Goal: Task Accomplishment & Management: Use online tool/utility

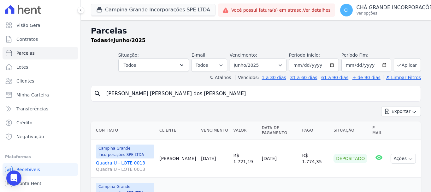
select select
click at [106, 11] on button "Campina Grande Incorporações SPE LTDA" at bounding box center [153, 10] width 125 height 12
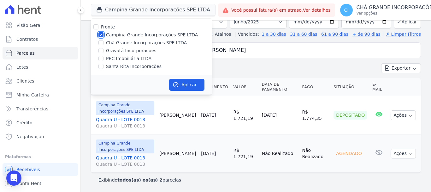
click at [101, 33] on input "Campina Grande Incorporações SPE LTDA" at bounding box center [100, 34] width 5 height 5
checkbox input "false"
click at [101, 67] on input "Santa Rita Incorporações" at bounding box center [100, 66] width 5 height 5
click at [101, 68] on input "Santa Rita Incorporações" at bounding box center [100, 66] width 5 height 5
click at [100, 66] on input "Santa Rita Incorporações" at bounding box center [100, 66] width 5 height 5
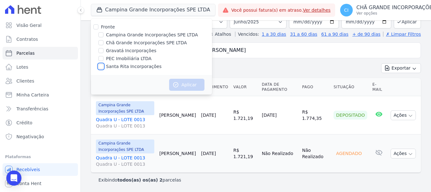
checkbox input "true"
click at [194, 84] on button "Aplicar" at bounding box center [186, 85] width 35 height 12
select select
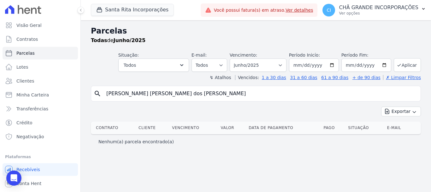
click at [191, 93] on input "[PERSON_NAME] [PERSON_NAME] dos [PERSON_NAME]" at bounding box center [261, 93] width 316 height 13
click at [21, 54] on span "Parcelas" at bounding box center [25, 53] width 18 height 6
select select
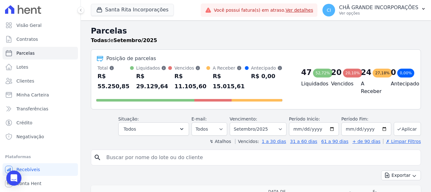
click at [125, 152] on input "search" at bounding box center [261, 157] width 316 height 13
type input "[PERSON_NAME] [PERSON_NAME]"
select select
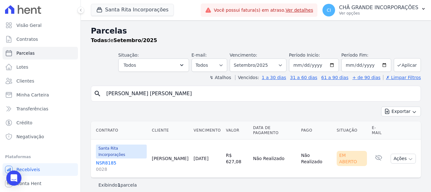
click at [109, 159] on link "NSR8185 0028" at bounding box center [121, 165] width 51 height 13
click at [106, 159] on link "NSR8185 0028" at bounding box center [121, 165] width 51 height 13
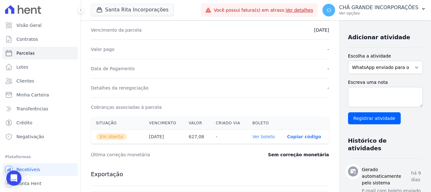
scroll to position [189, 0]
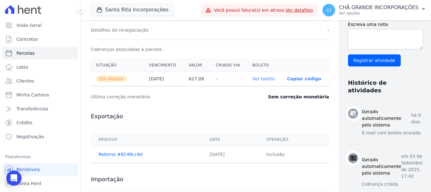
click at [252, 79] on link "Ver boleto" at bounding box center [263, 78] width 22 height 5
select select
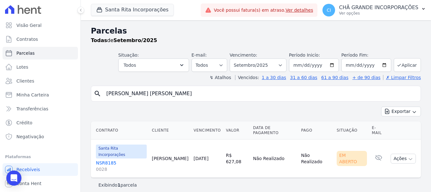
click at [171, 96] on input "[PERSON_NAME] [PERSON_NAME]" at bounding box center [261, 93] width 316 height 13
paste input "[PERSON_NAME] [PERSON_NAME]"
type input "e"
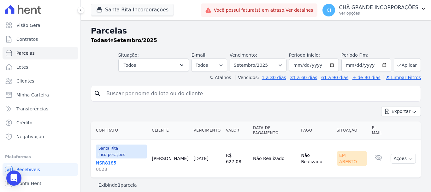
click at [158, 95] on input "search" at bounding box center [261, 93] width 316 height 13
type input "ALDENIZO"
select select
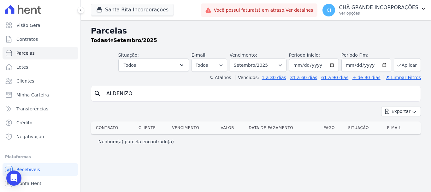
click at [134, 92] on input "ALDENIZO" at bounding box center [261, 93] width 316 height 13
click at [133, 96] on input "ALDENIZO" at bounding box center [261, 93] width 316 height 13
type input "[PERSON_NAME]"
select select
click at [111, 94] on input "[PERSON_NAME]" at bounding box center [261, 93] width 316 height 13
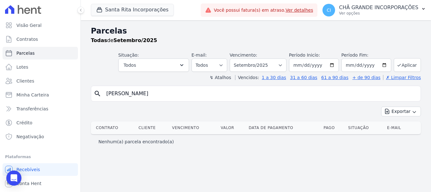
type input "[PERSON_NAME]"
select select
click at [121, 93] on input "[PERSON_NAME]" at bounding box center [261, 93] width 316 height 13
type input "[PERSON_NAME]"
select select
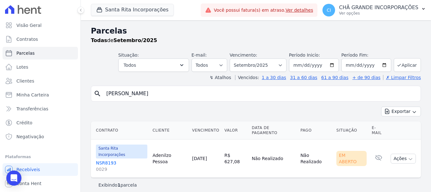
click at [104, 159] on link "NSR8193 0029" at bounding box center [121, 165] width 51 height 13
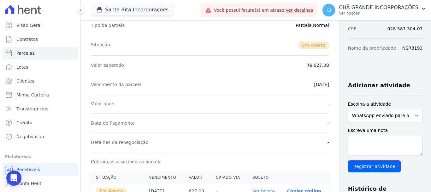
scroll to position [32, 0]
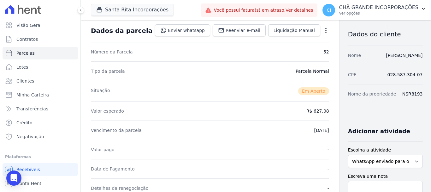
select select
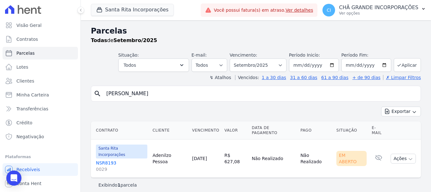
click at [106, 159] on link "NSR8193 0029" at bounding box center [121, 165] width 51 height 13
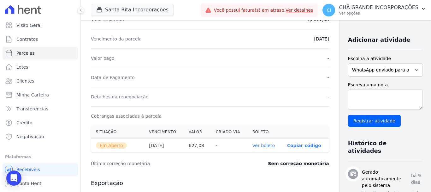
scroll to position [115, 0]
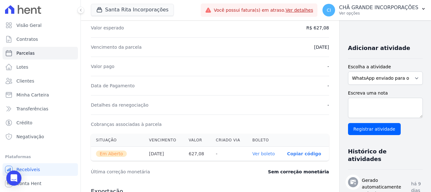
select select
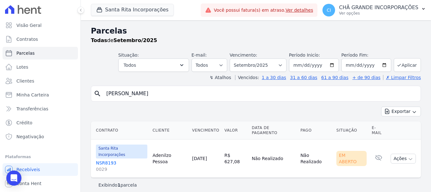
click at [107, 159] on link "NSR8193 0029" at bounding box center [121, 165] width 51 height 13
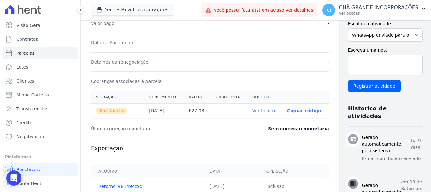
scroll to position [158, 0]
click at [252, 112] on link "Ver boleto" at bounding box center [263, 110] width 22 height 5
select select
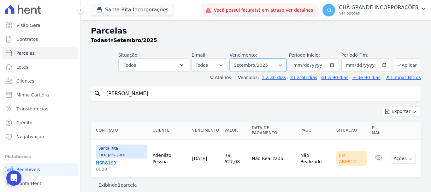
click at [287, 66] on select "Filtrar por período ──────── Todos os meses Novembro/2020 Dezembro/2020 Janeiro…" at bounding box center [258, 64] width 57 height 13
select select "08/2025"
click at [239, 58] on select "Filtrar por período ──────── Todos os meses Novembro/2020 Dezembro/2020 Janeiro…" at bounding box center [258, 64] width 57 height 13
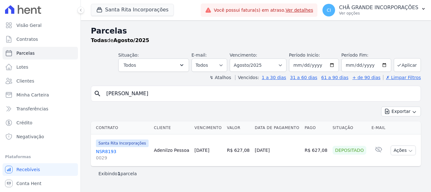
select select
